Goal: Task Accomplishment & Management: Use online tool/utility

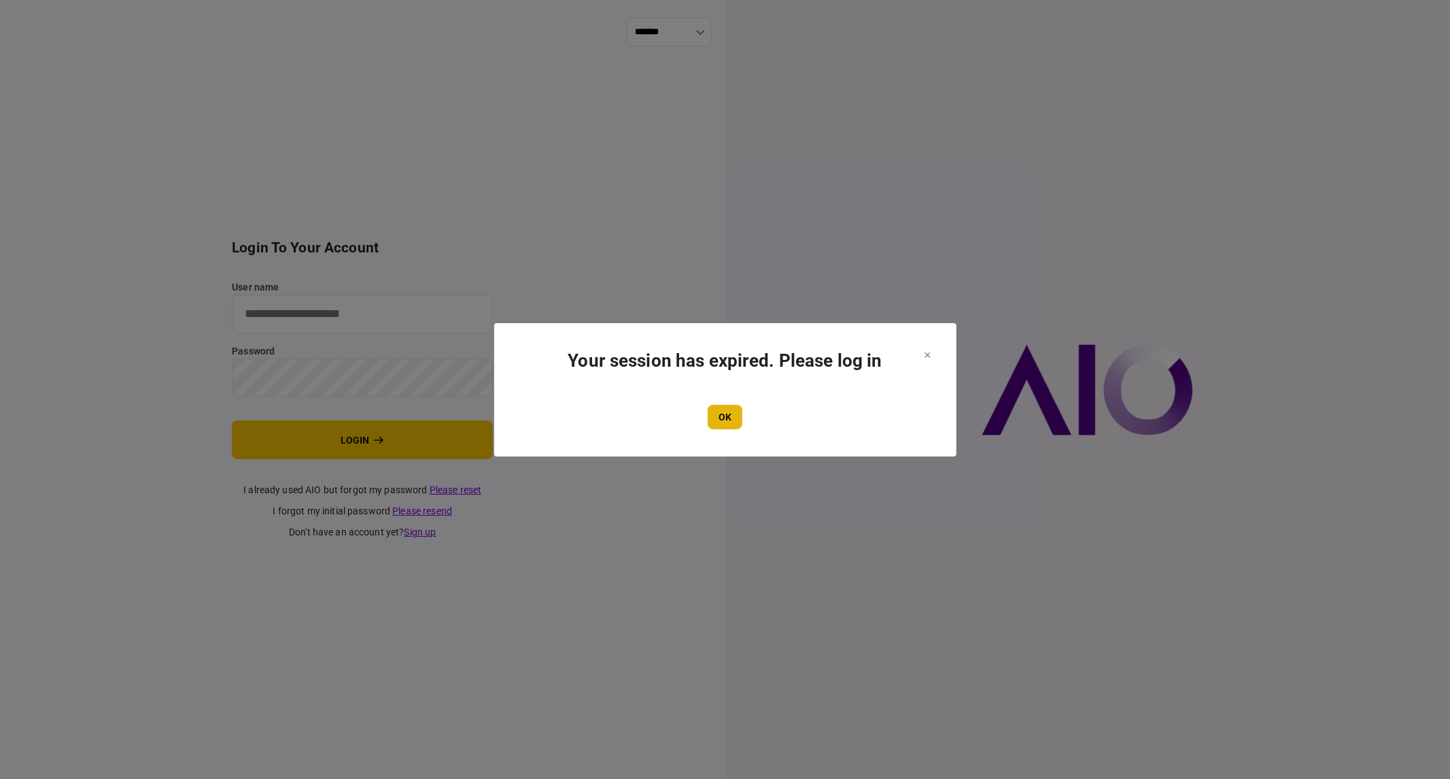
type input "**********"
click at [723, 417] on button "OK" at bounding box center [725, 417] width 35 height 24
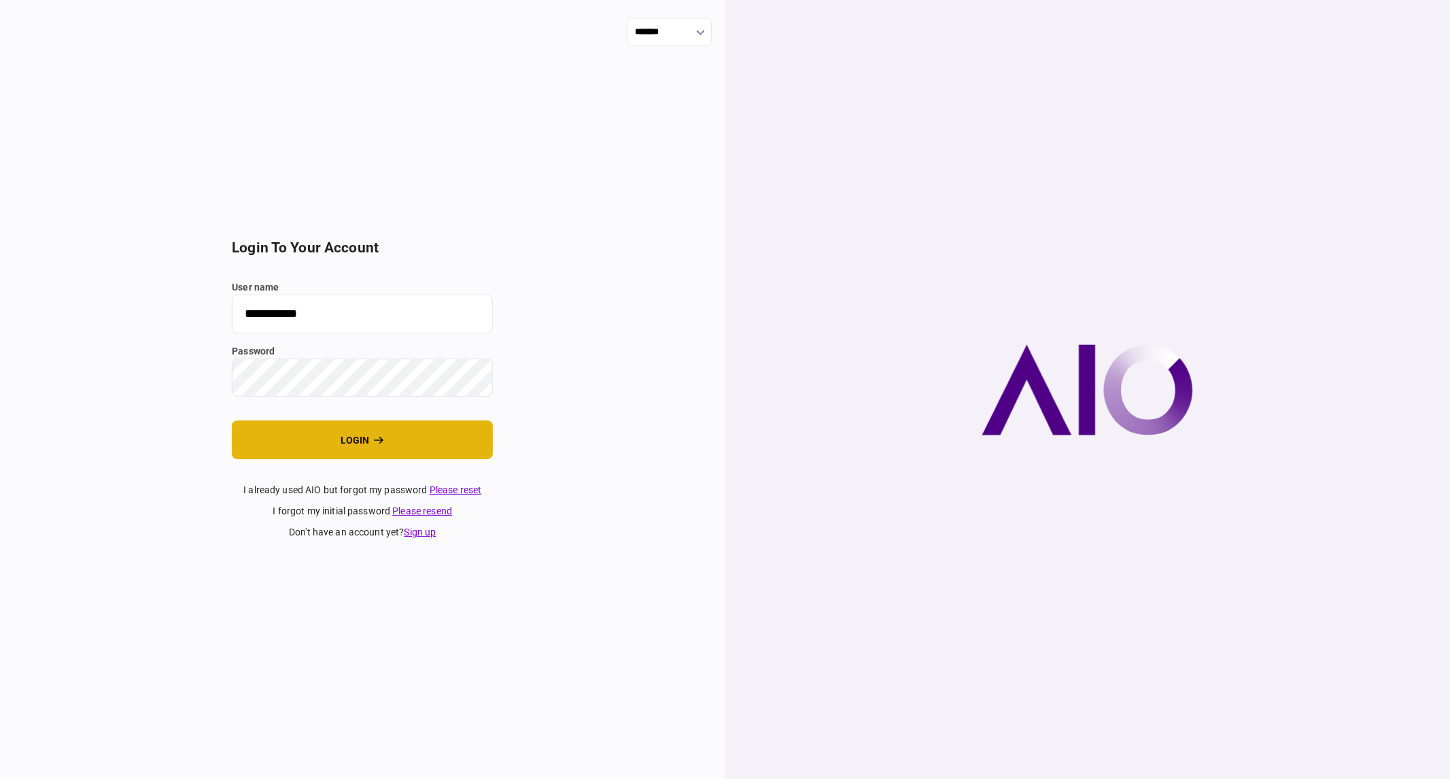
click at [339, 442] on button "login" at bounding box center [362, 439] width 261 height 39
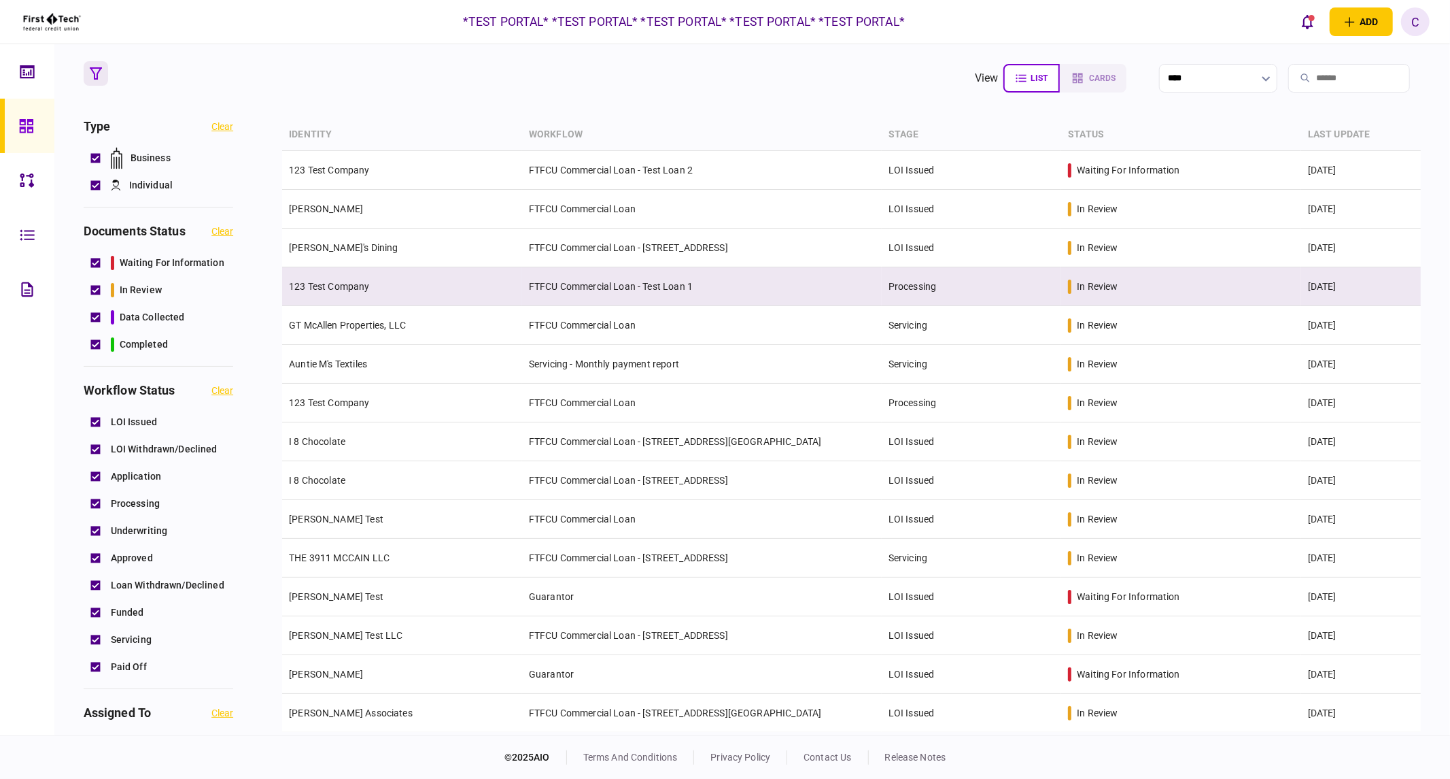
click at [325, 281] on link "123 Test Company" at bounding box center [329, 286] width 80 height 11
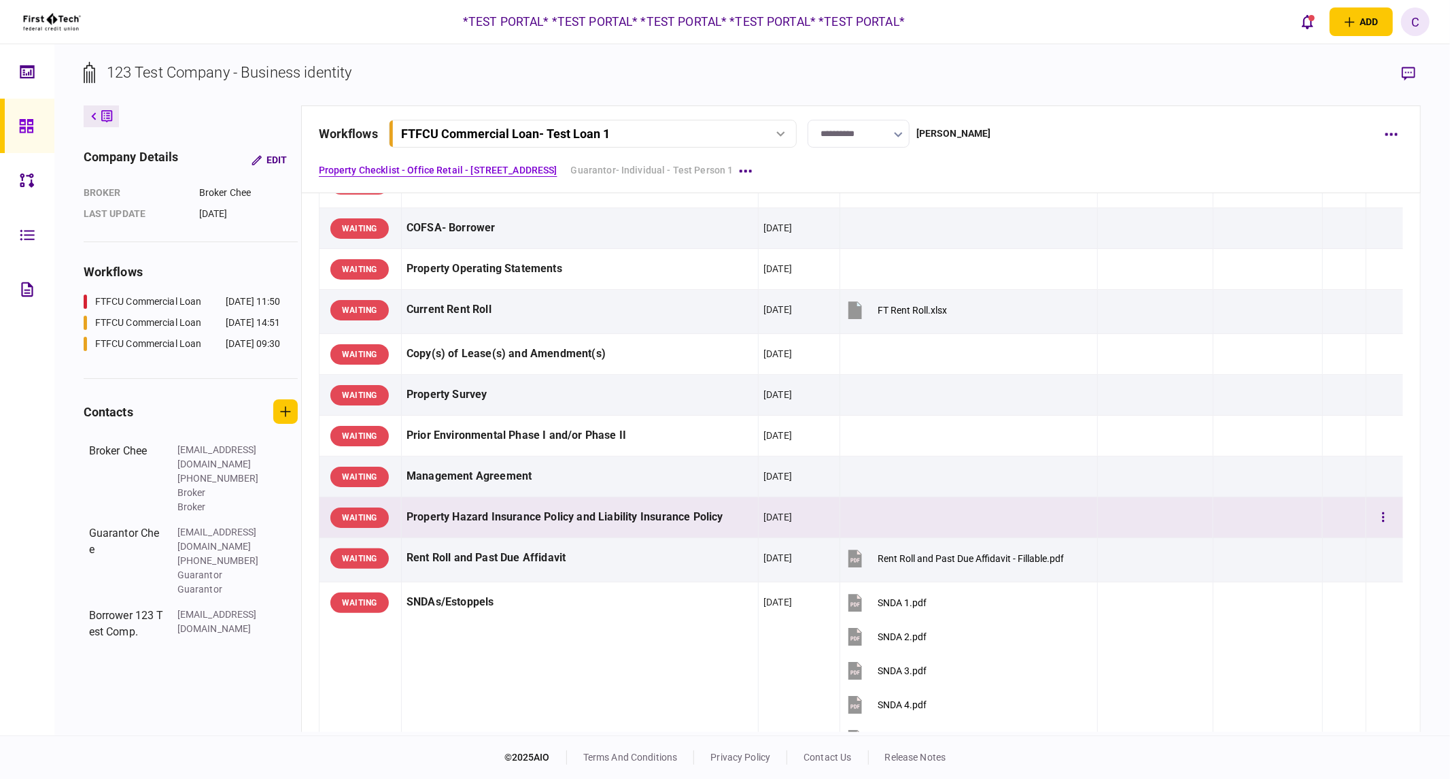
scroll to position [453, 0]
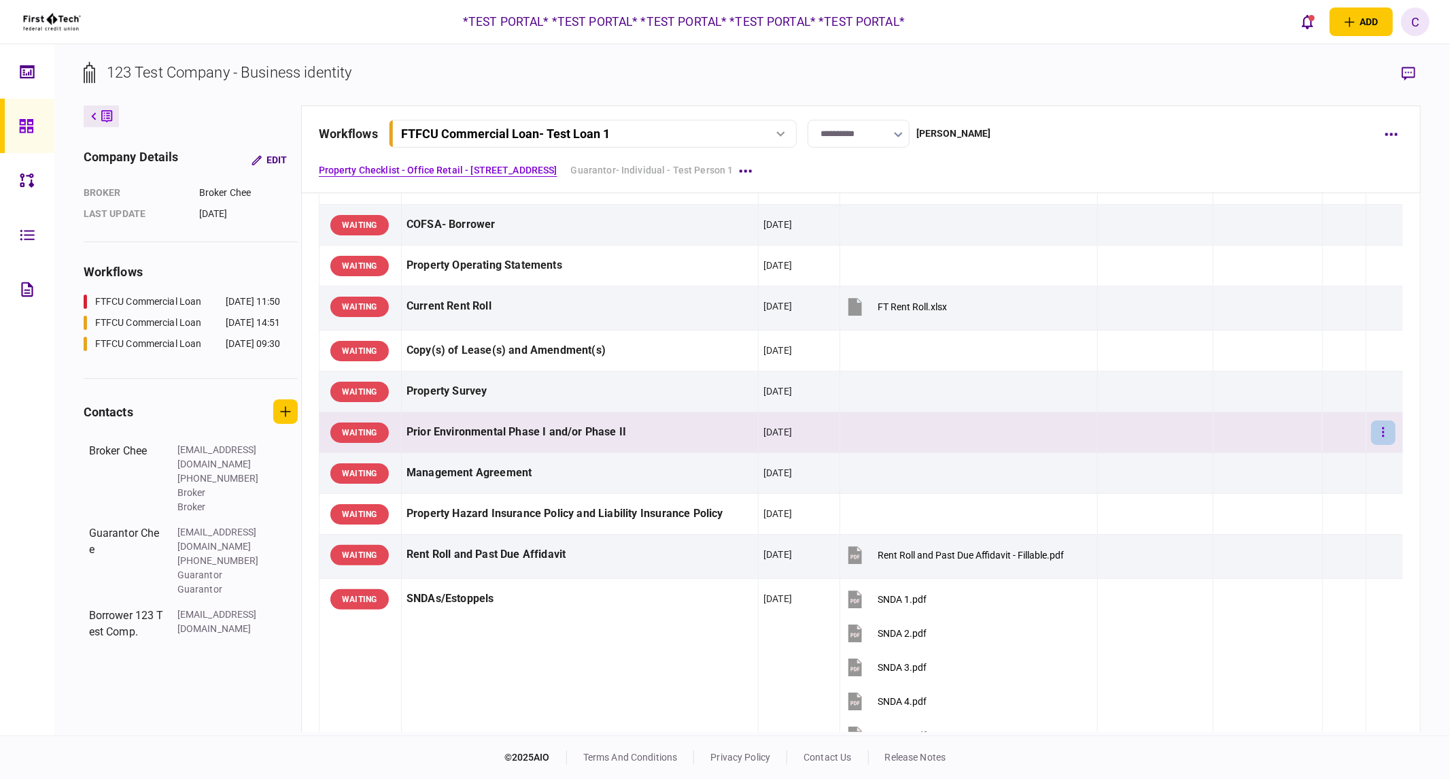
click at [1371, 432] on button "button" at bounding box center [1383, 432] width 24 height 24
click at [1401, 422] on div at bounding box center [725, 389] width 1450 height 779
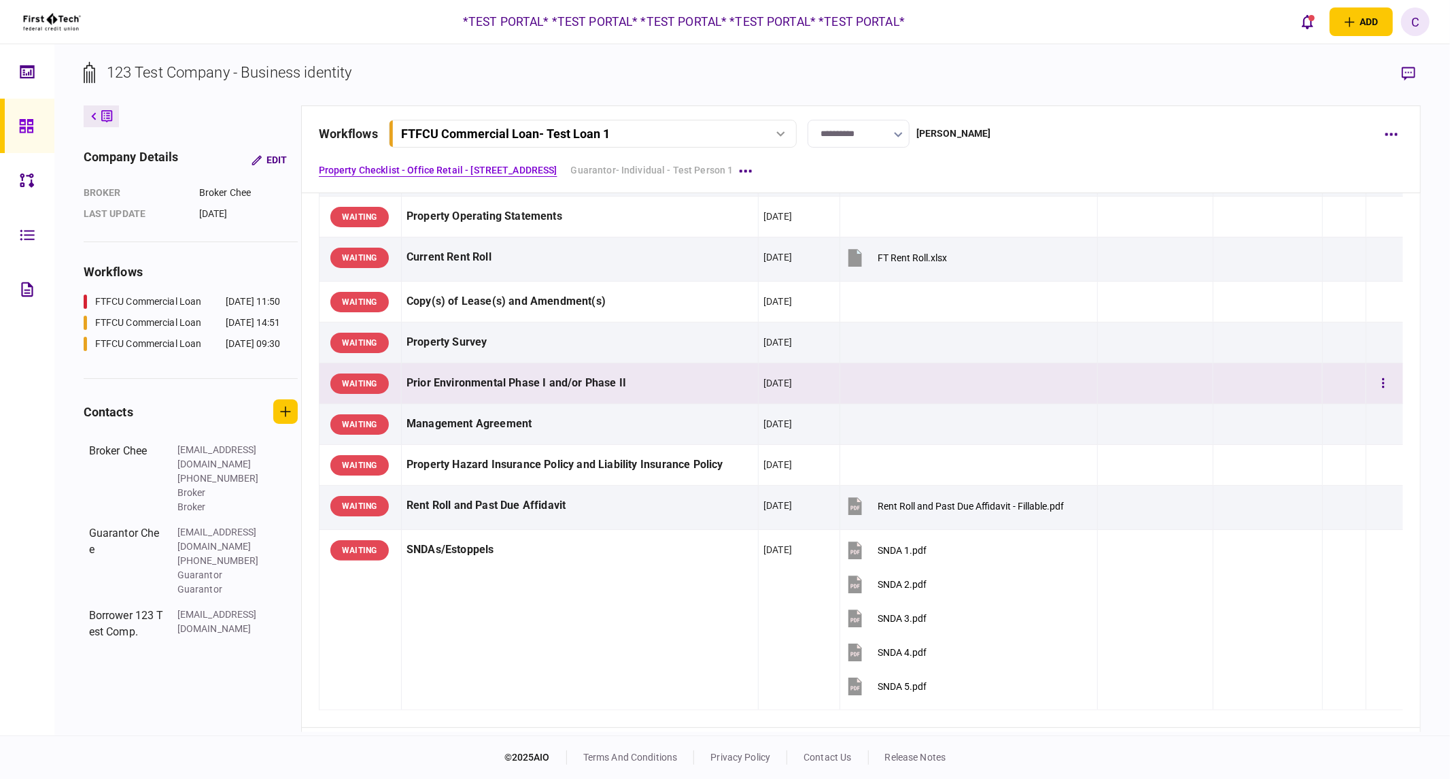
scroll to position [528, 0]
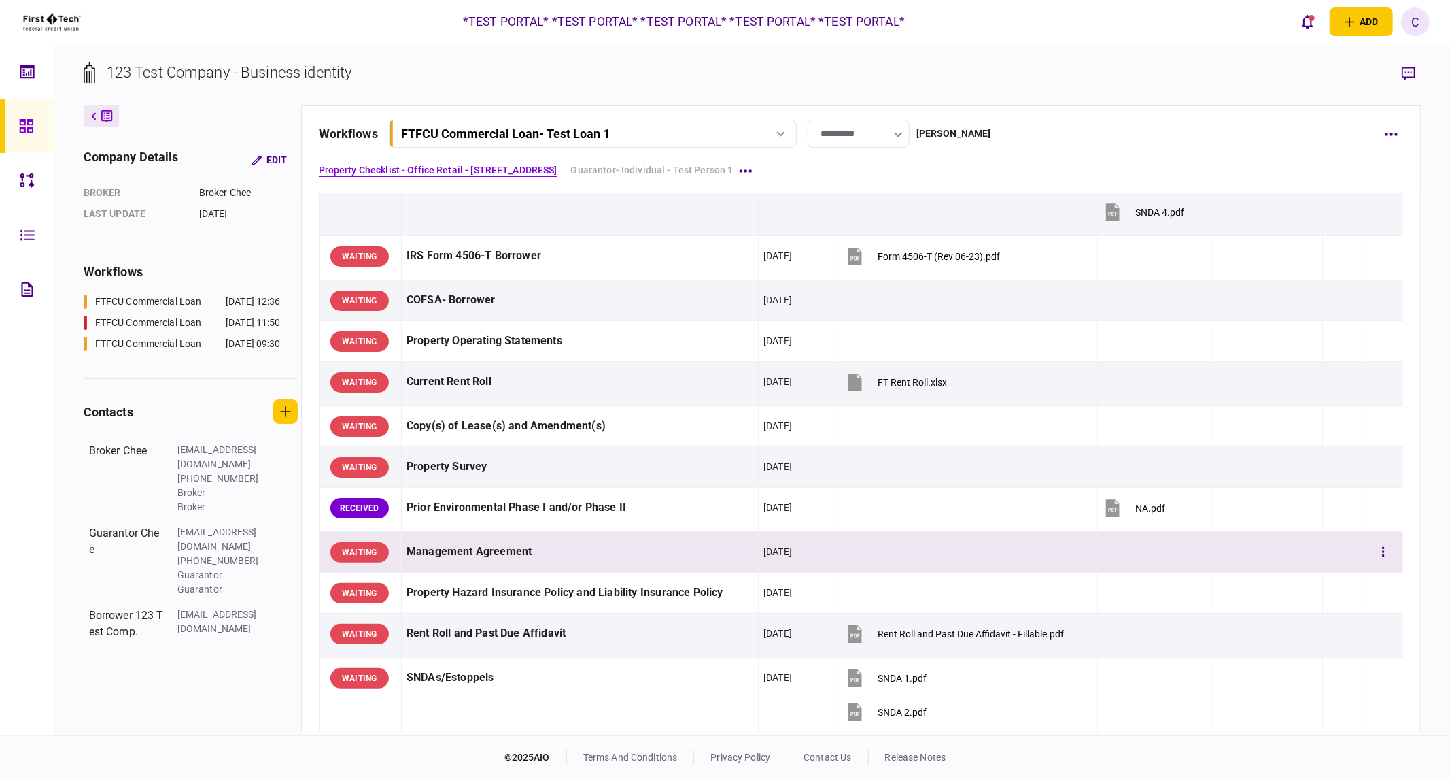
scroll to position [453, 0]
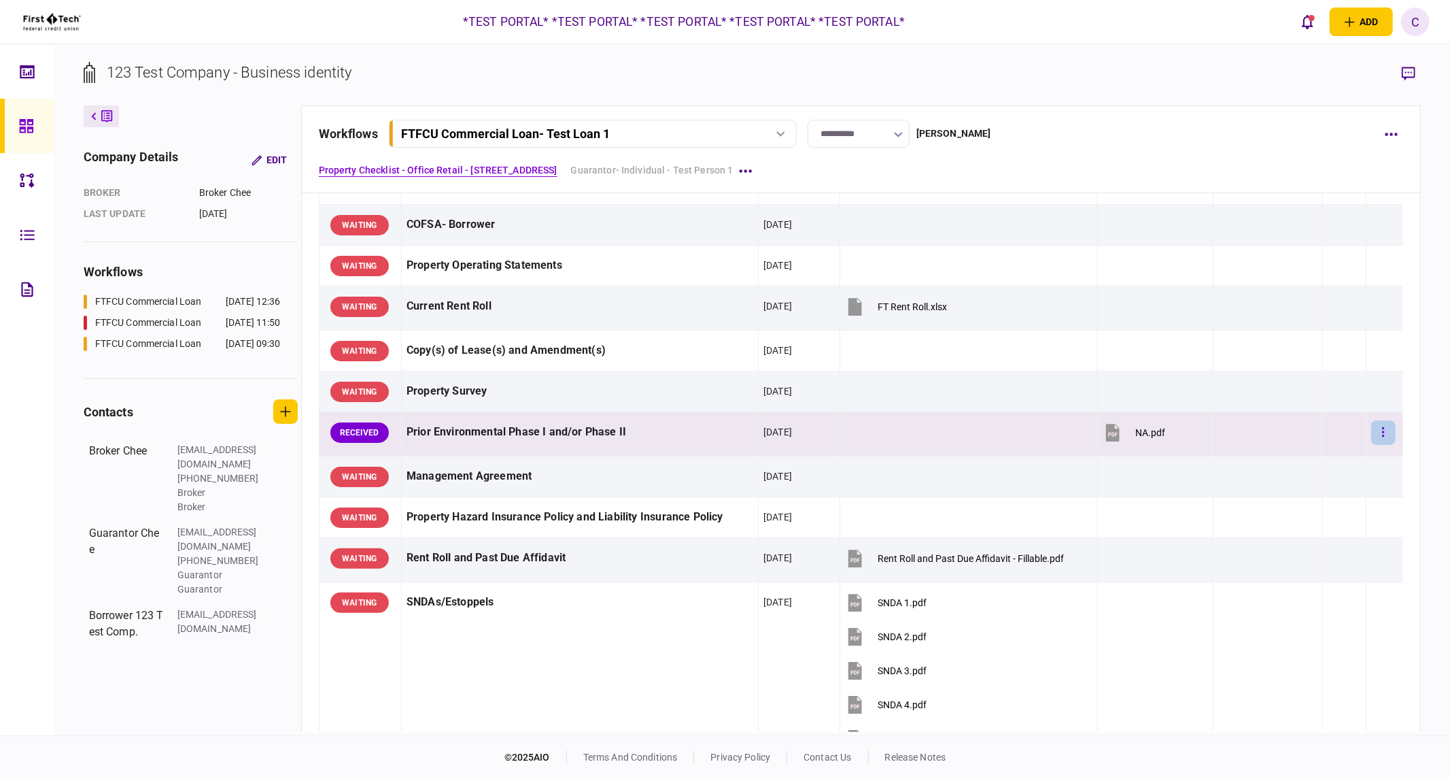
click at [1371, 430] on button "button" at bounding box center [1383, 432] width 24 height 24
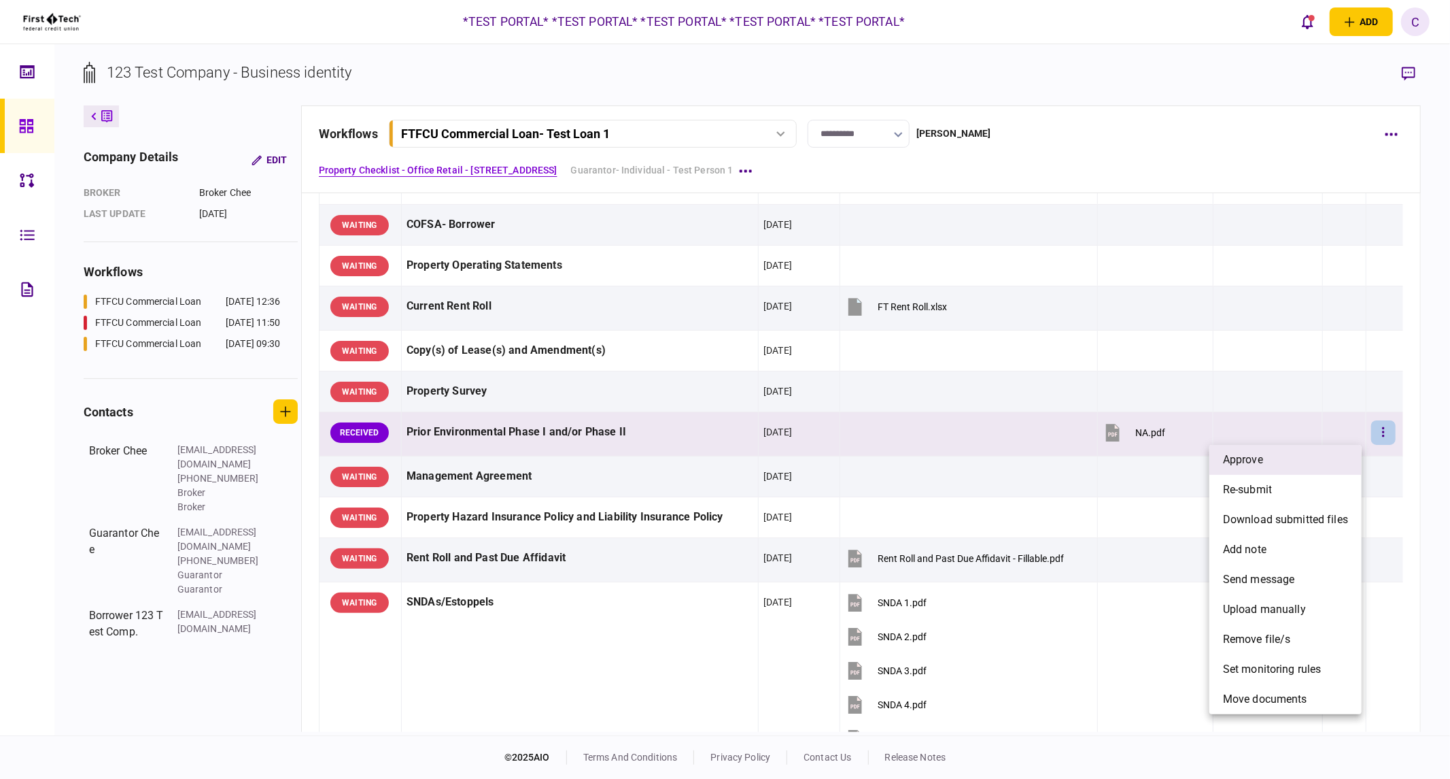
click at [1274, 461] on li "approve" at bounding box center [1286, 460] width 152 height 30
